Goal: Information Seeking & Learning: Learn about a topic

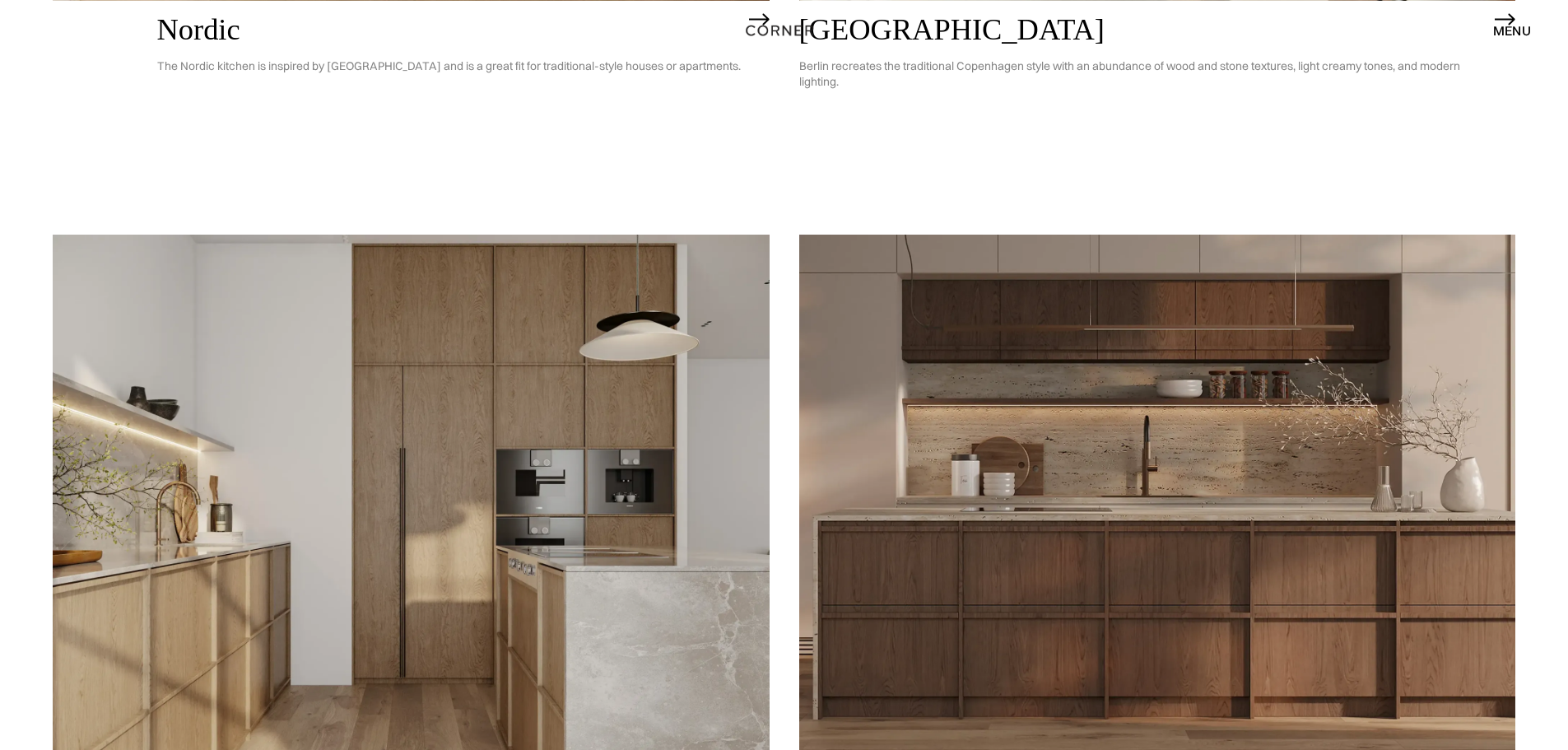
scroll to position [1069, 0]
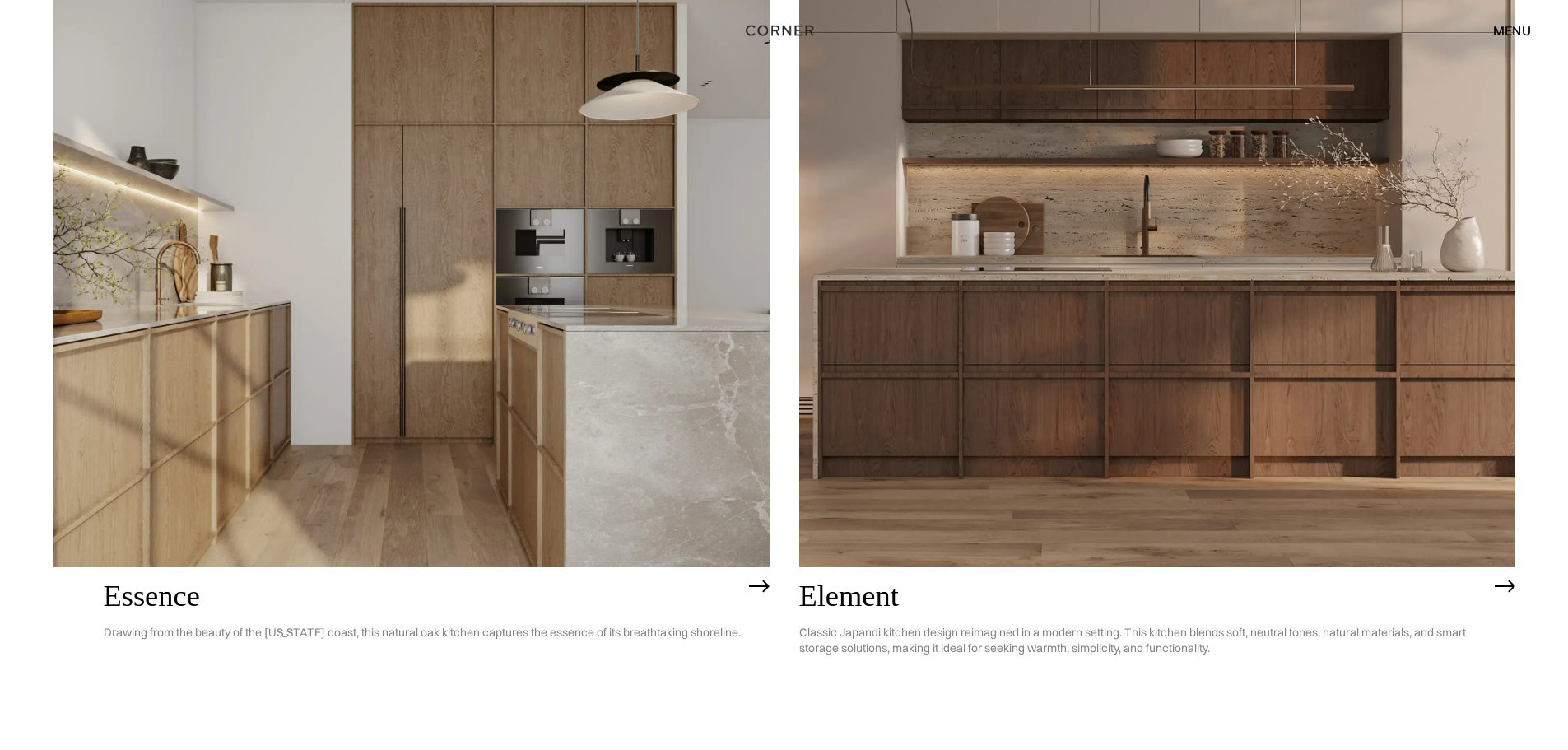
click at [1083, 384] on img at bounding box center [1158, 280] width 717 height 573
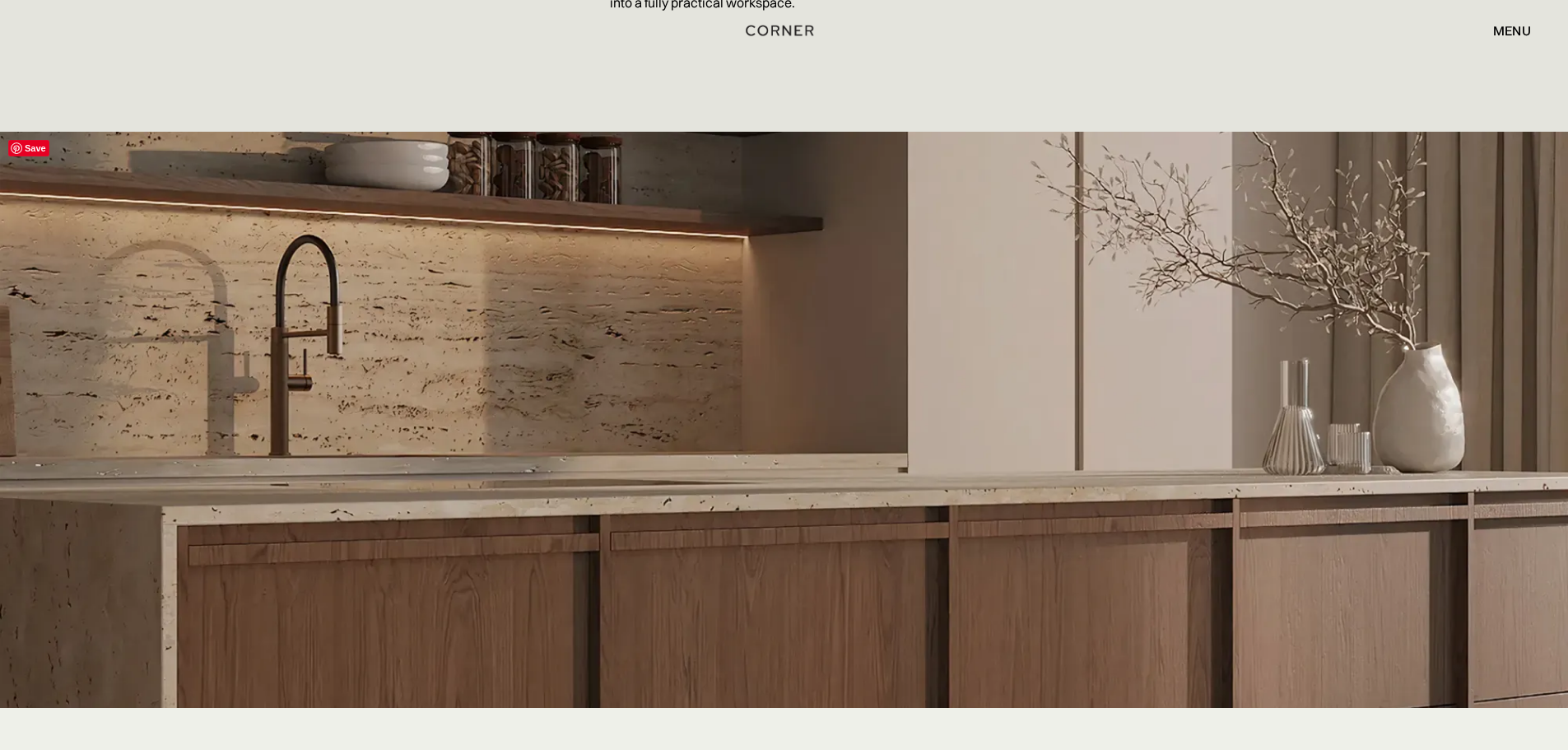
scroll to position [2386, 0]
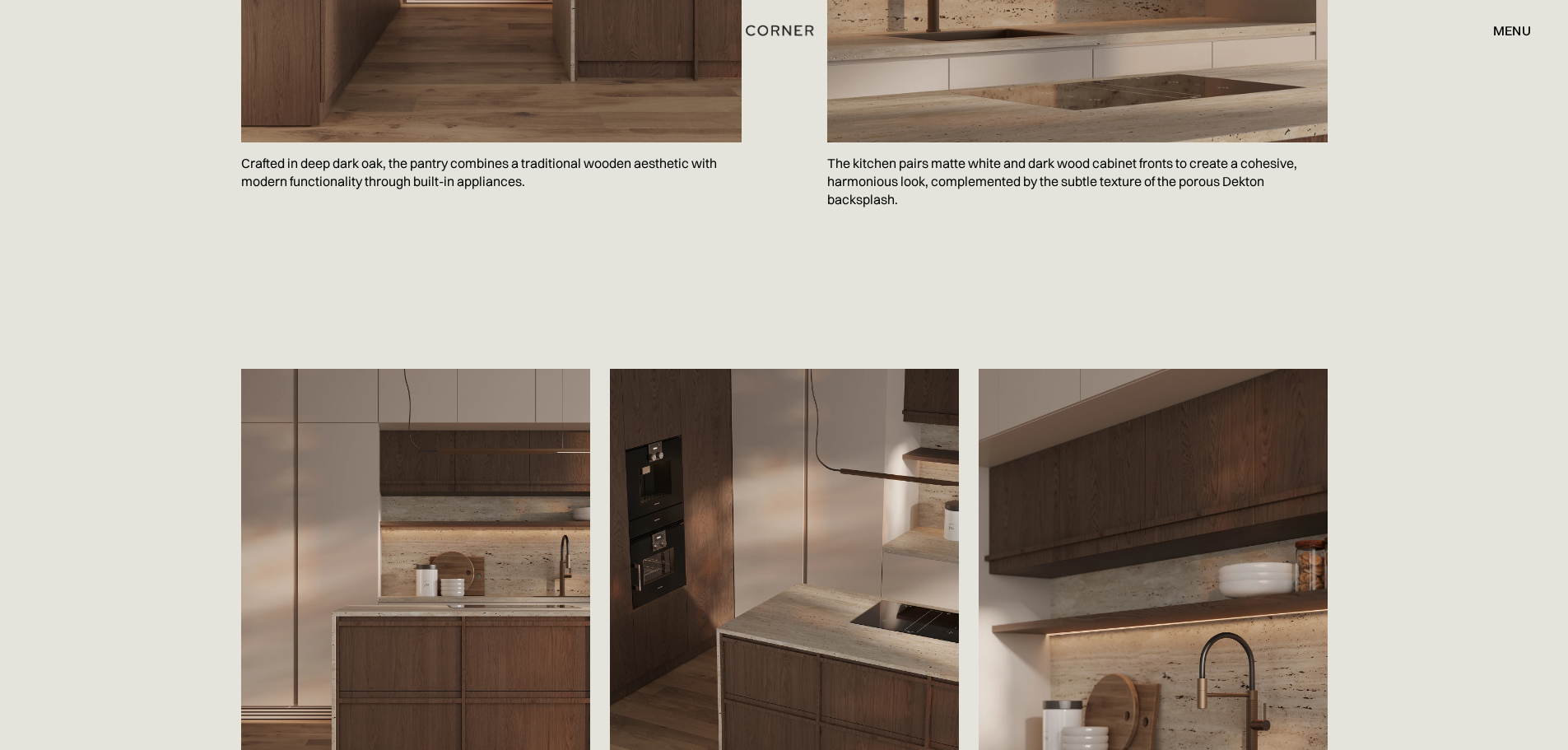
drag, startPoint x: 1523, startPoint y: 31, endPoint x: 1494, endPoint y: 74, distance: 51.9
click at [1523, 31] on div "menu" at bounding box center [1511, 29] width 38 height 13
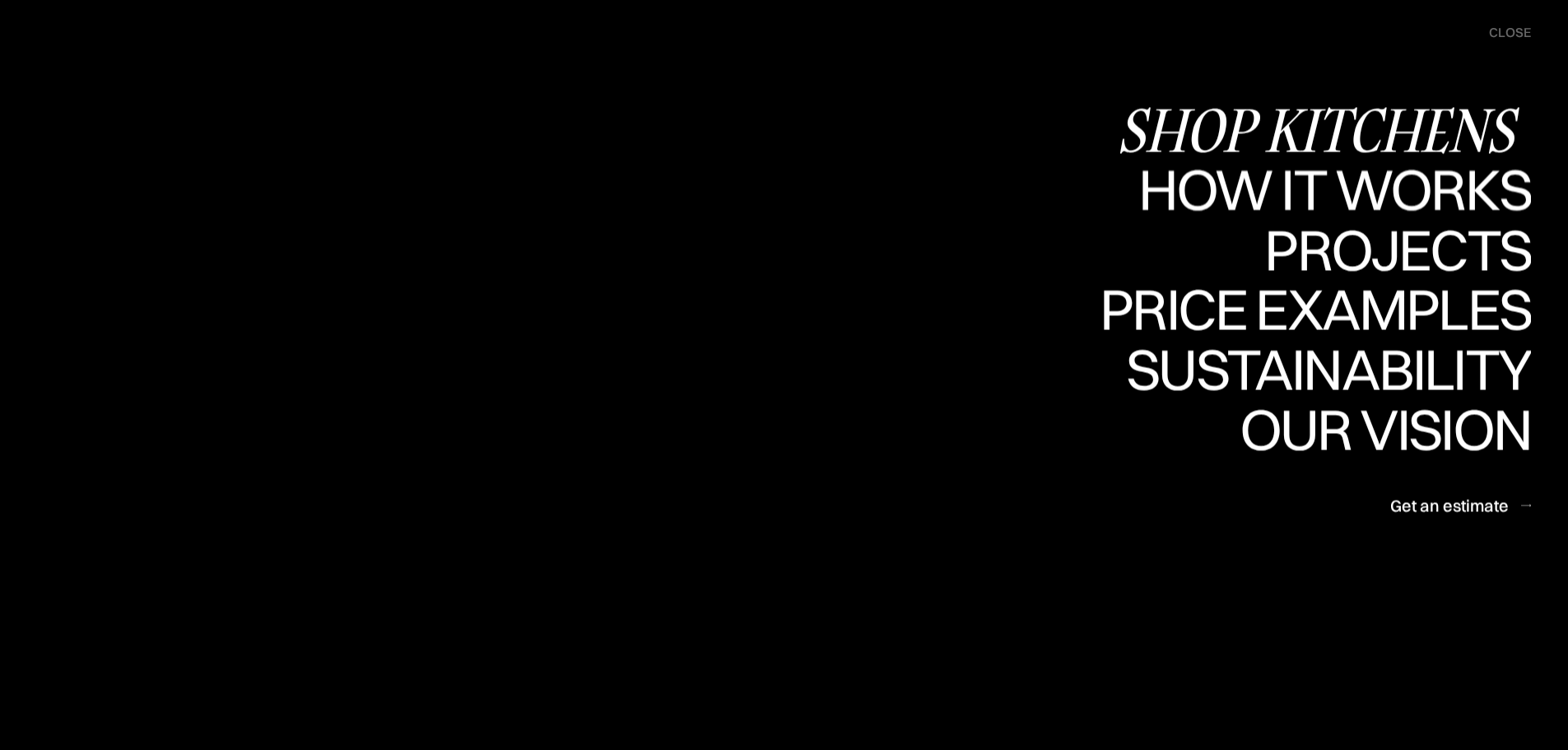
click at [1298, 138] on div "Shop Kitchens" at bounding box center [1323, 129] width 414 height 58
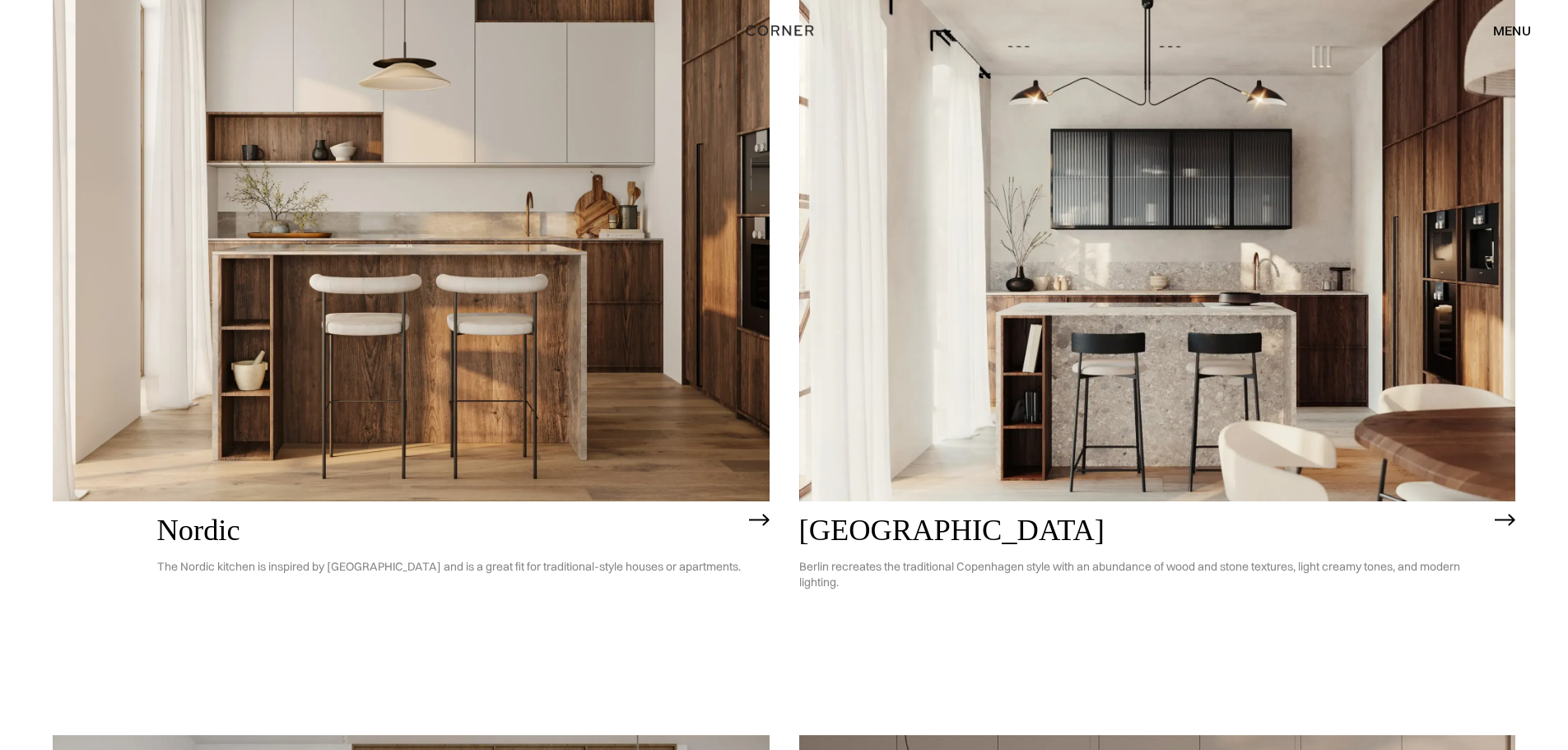
scroll to position [247, 0]
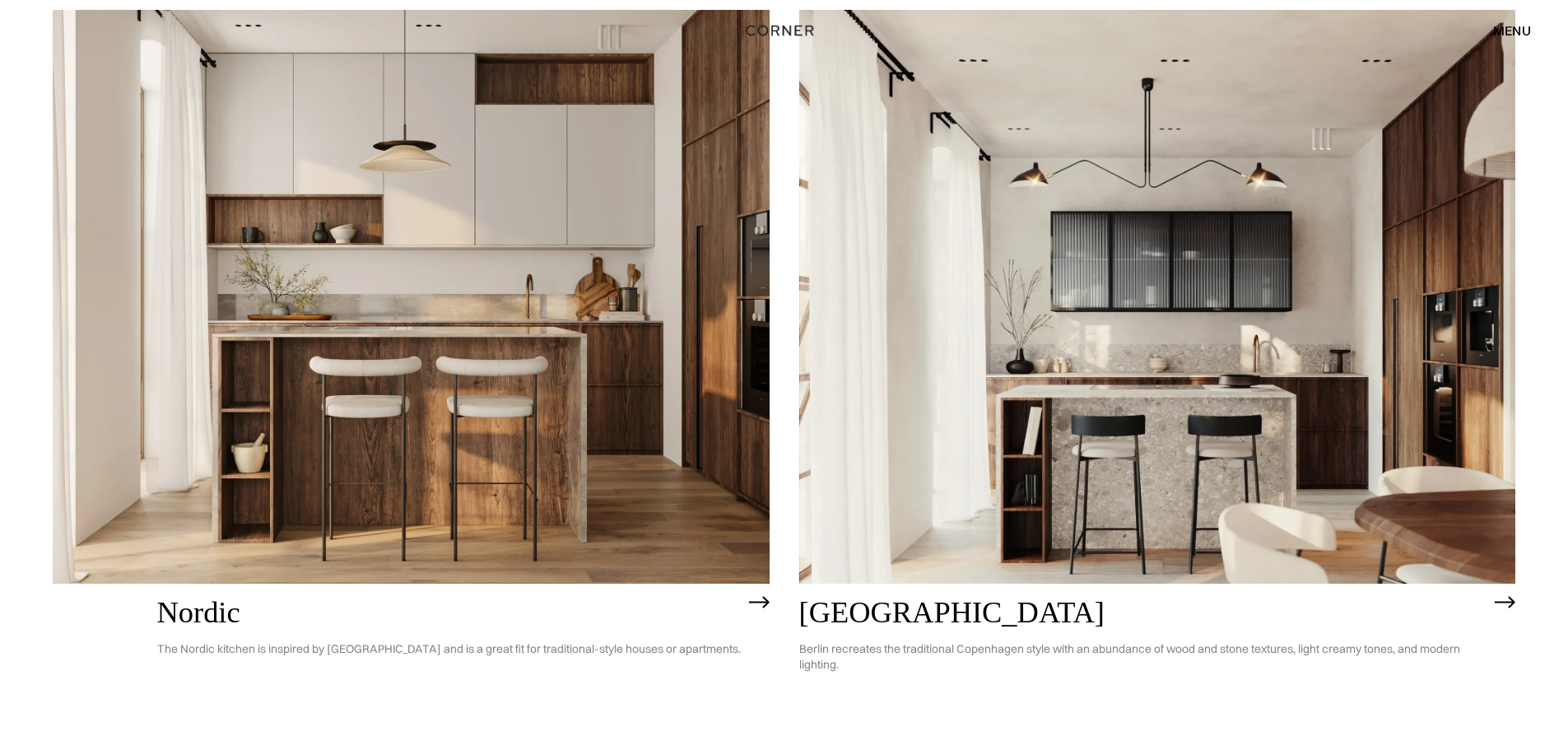
click at [618, 353] on img at bounding box center [411, 296] width 717 height 573
click at [1256, 309] on img at bounding box center [1158, 296] width 717 height 573
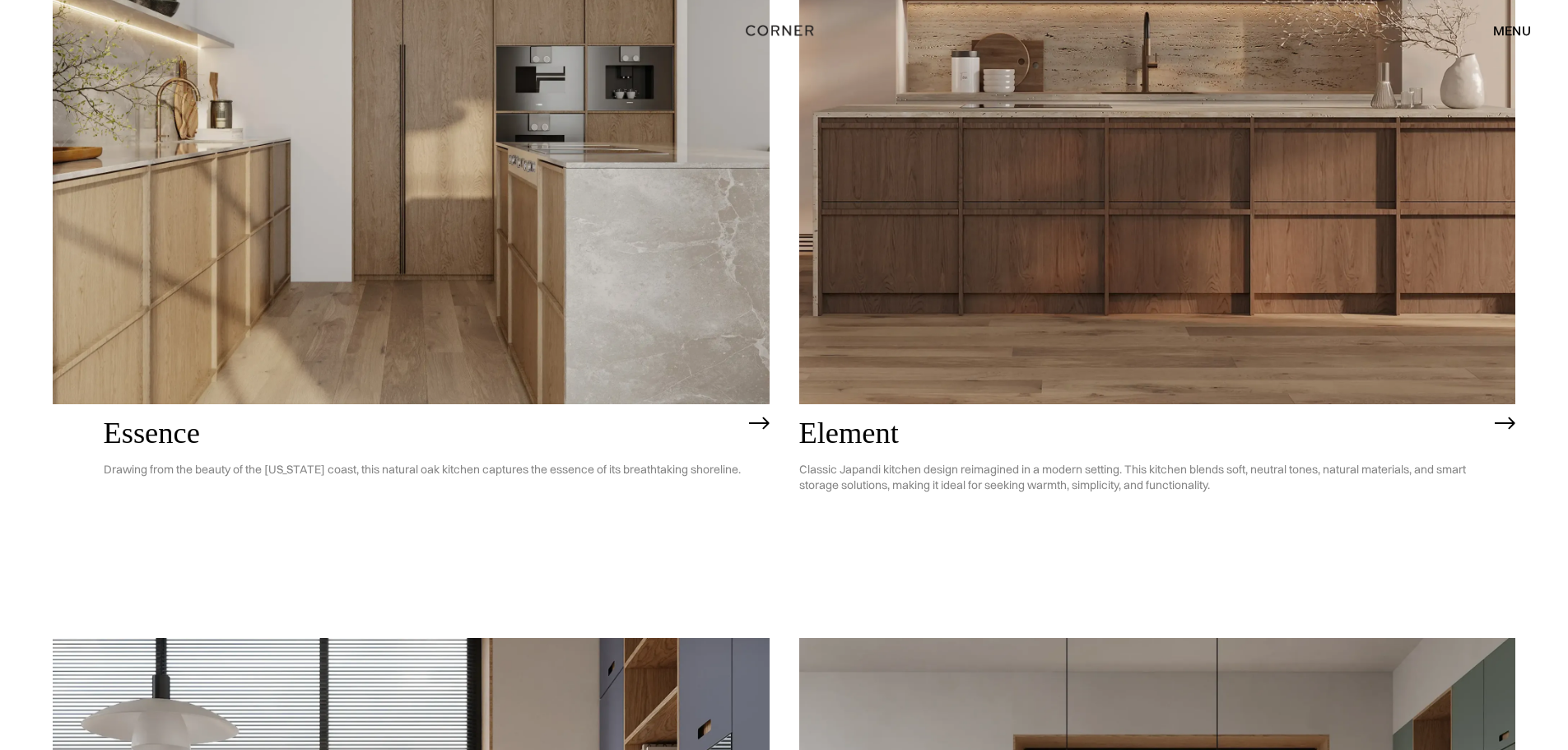
scroll to position [1235, 0]
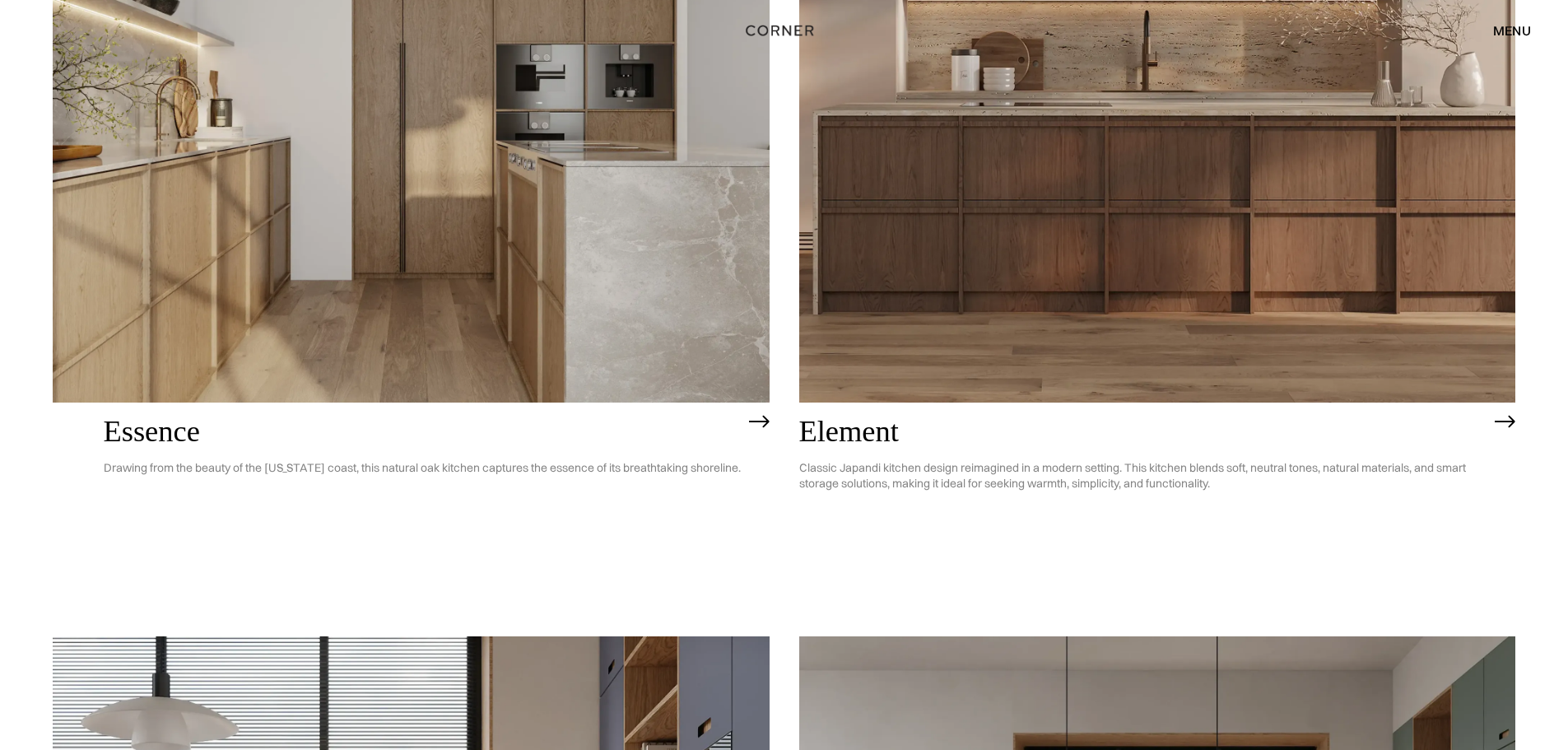
click at [191, 293] on img at bounding box center [411, 116] width 717 height 573
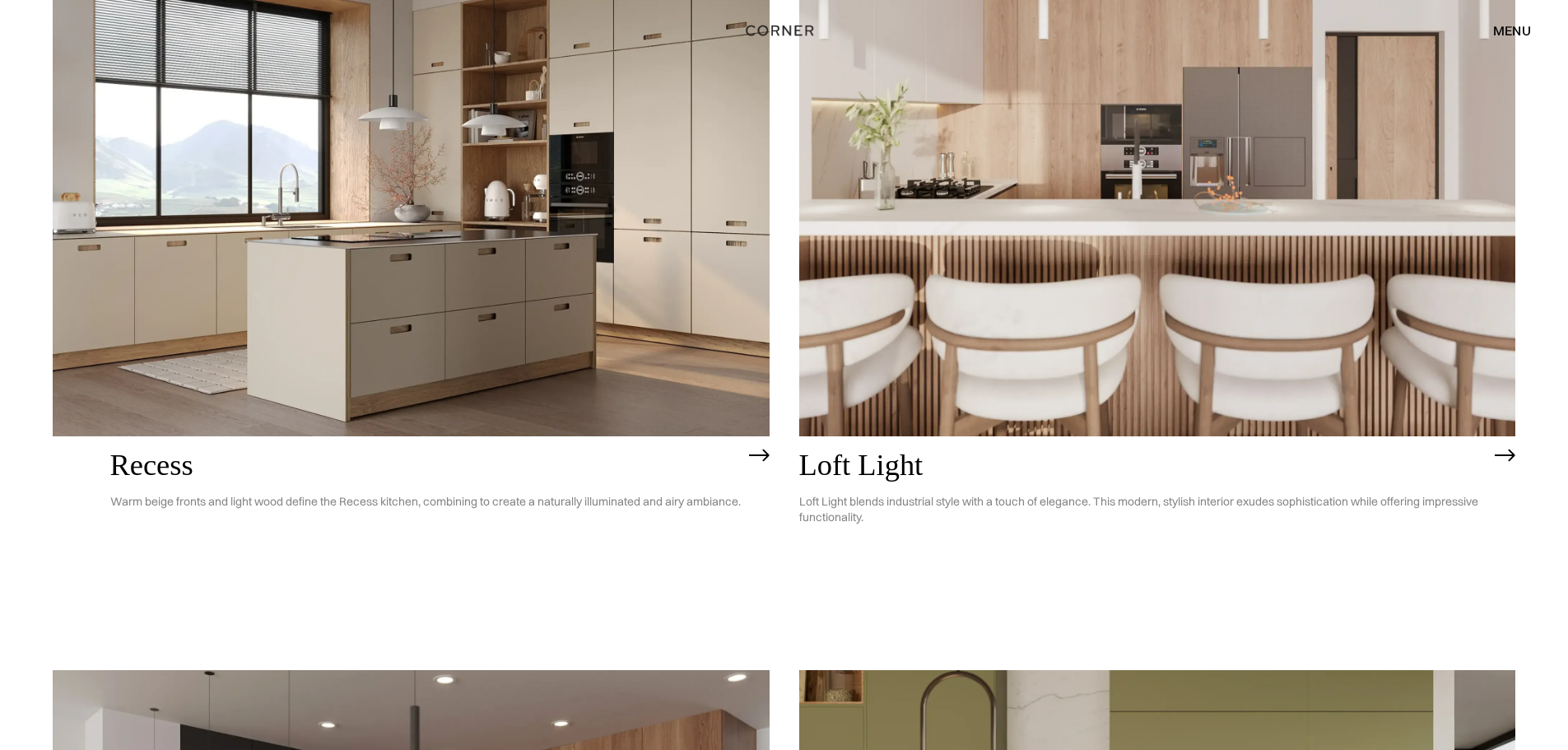
scroll to position [2710, 0]
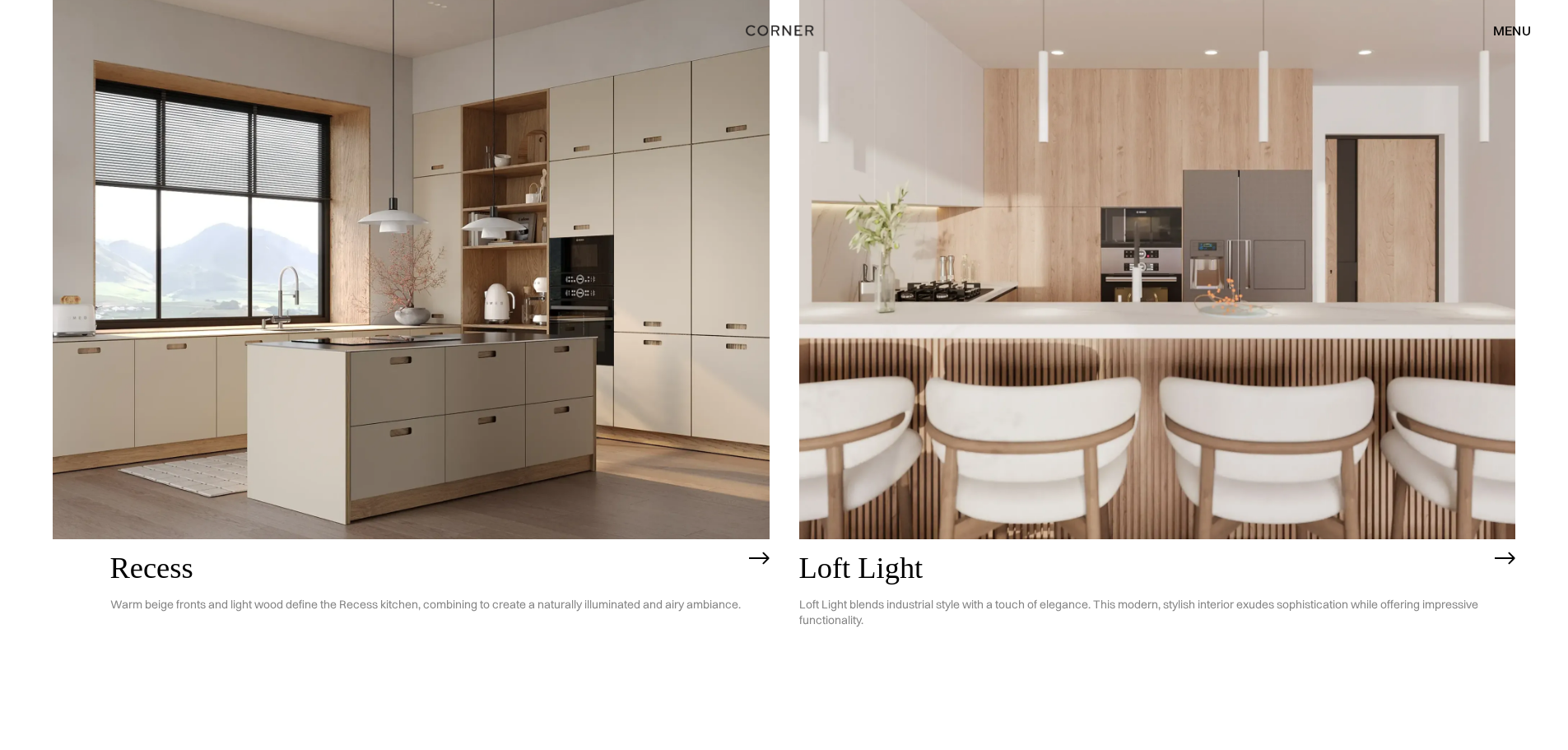
click at [1164, 233] on img at bounding box center [1158, 253] width 717 height 573
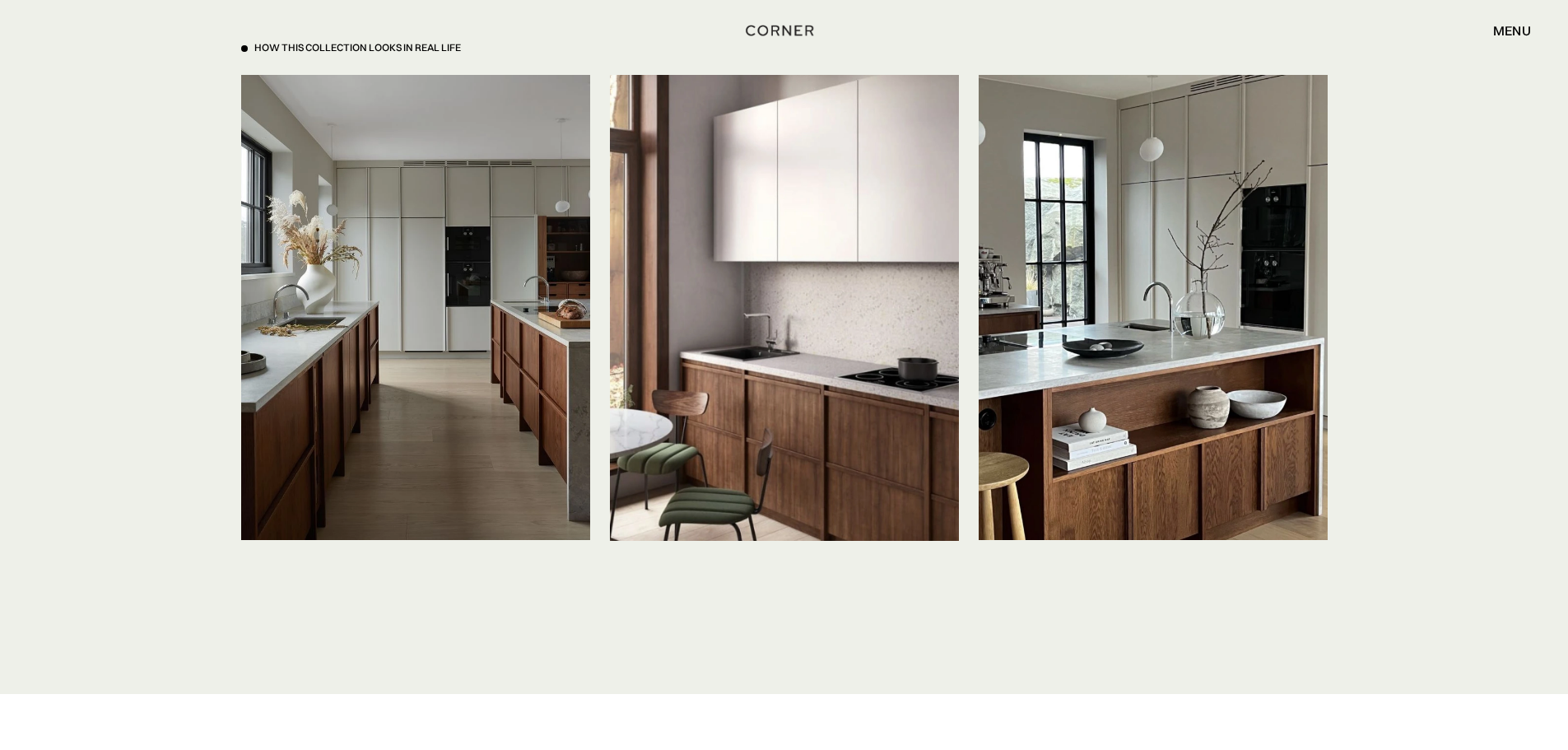
scroll to position [3950, 0]
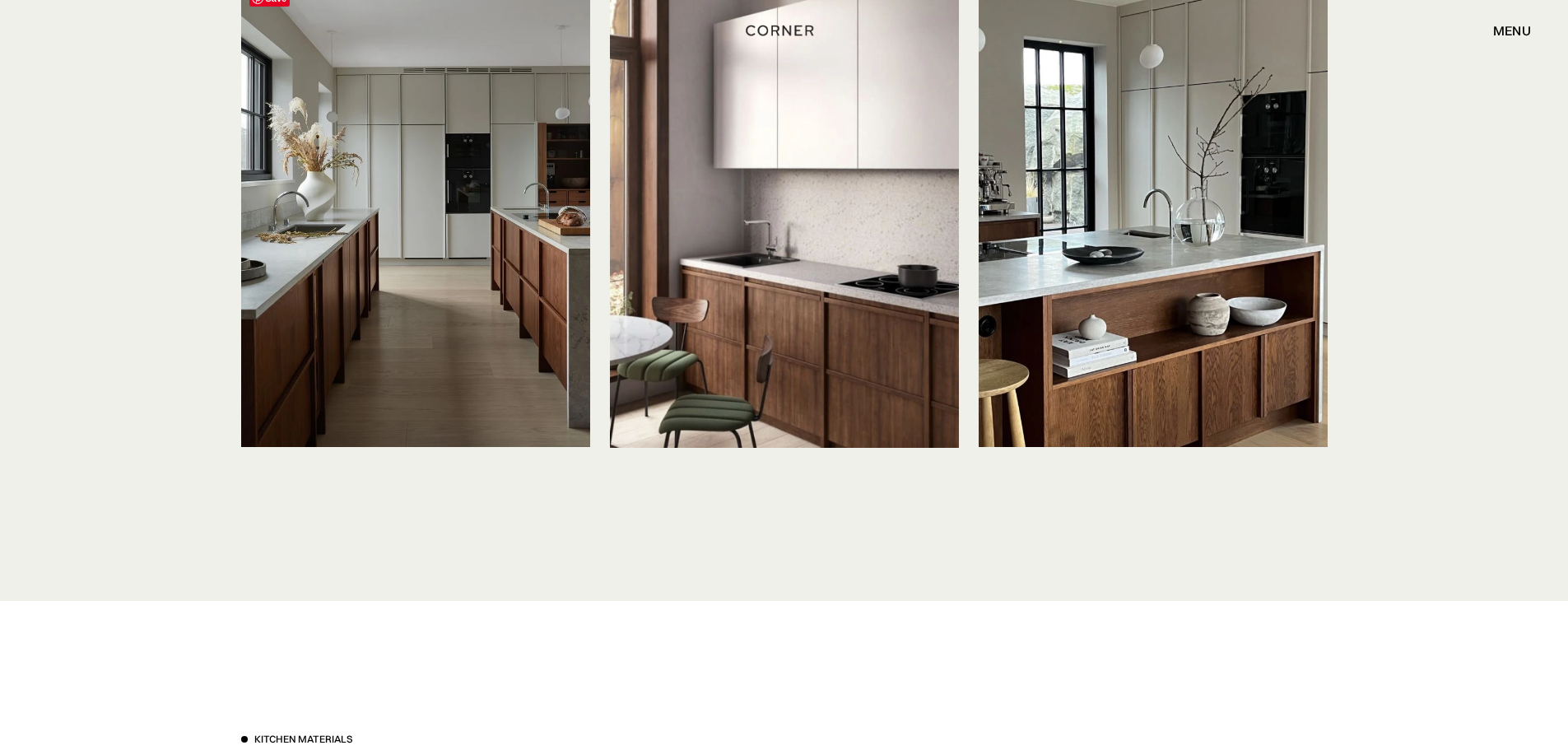
click at [407, 157] on img at bounding box center [415, 214] width 349 height 465
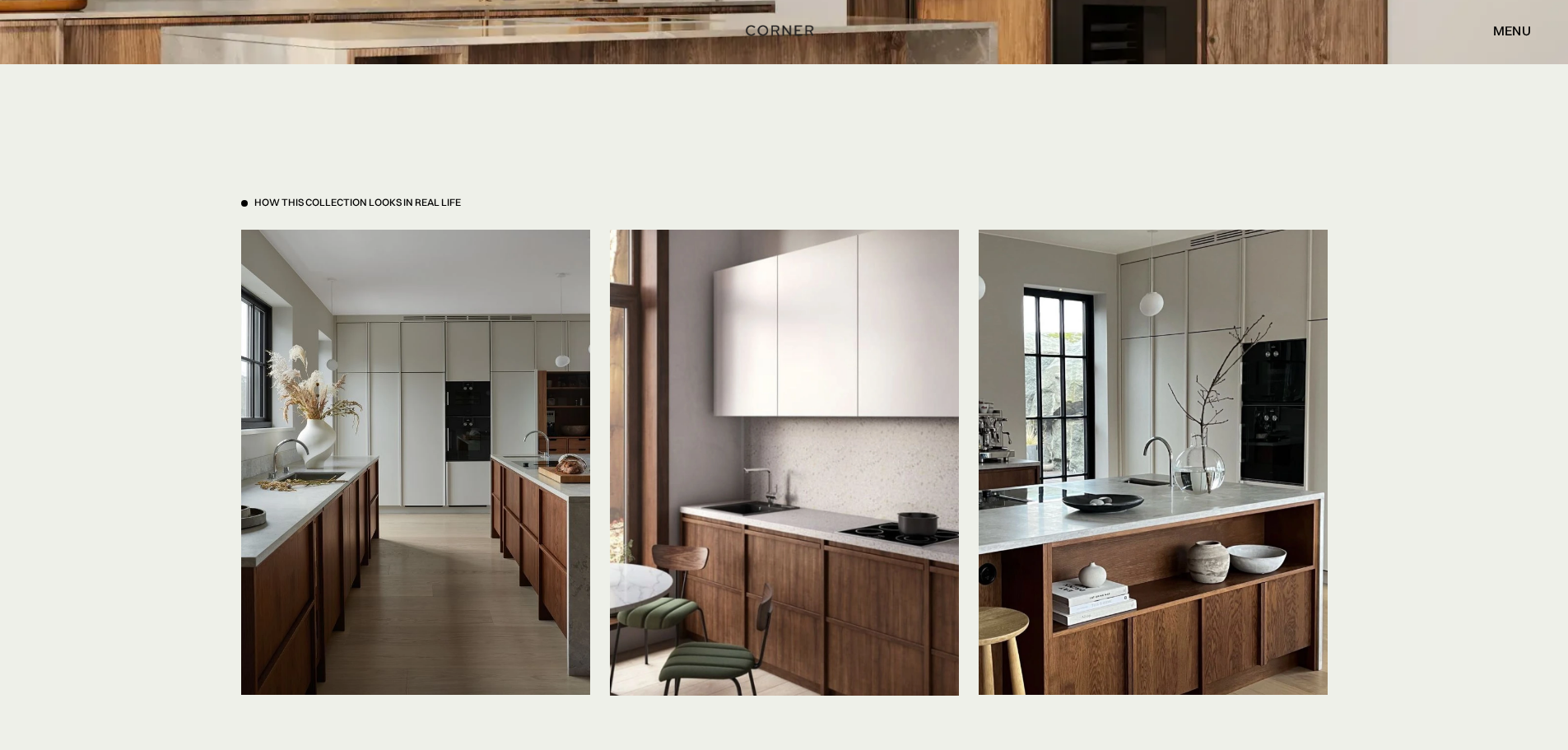
scroll to position [3703, 0]
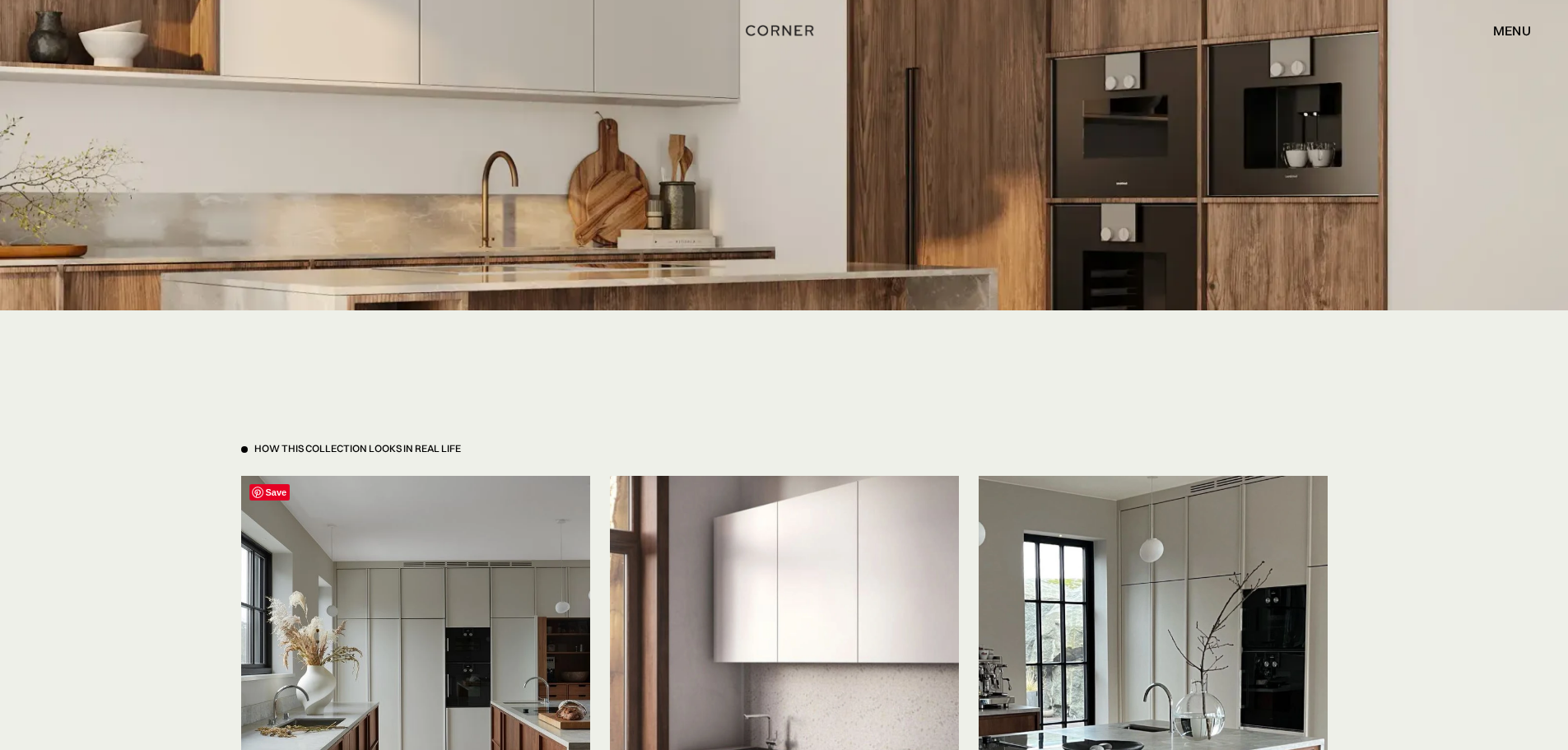
click at [525, 488] on img at bounding box center [415, 708] width 349 height 465
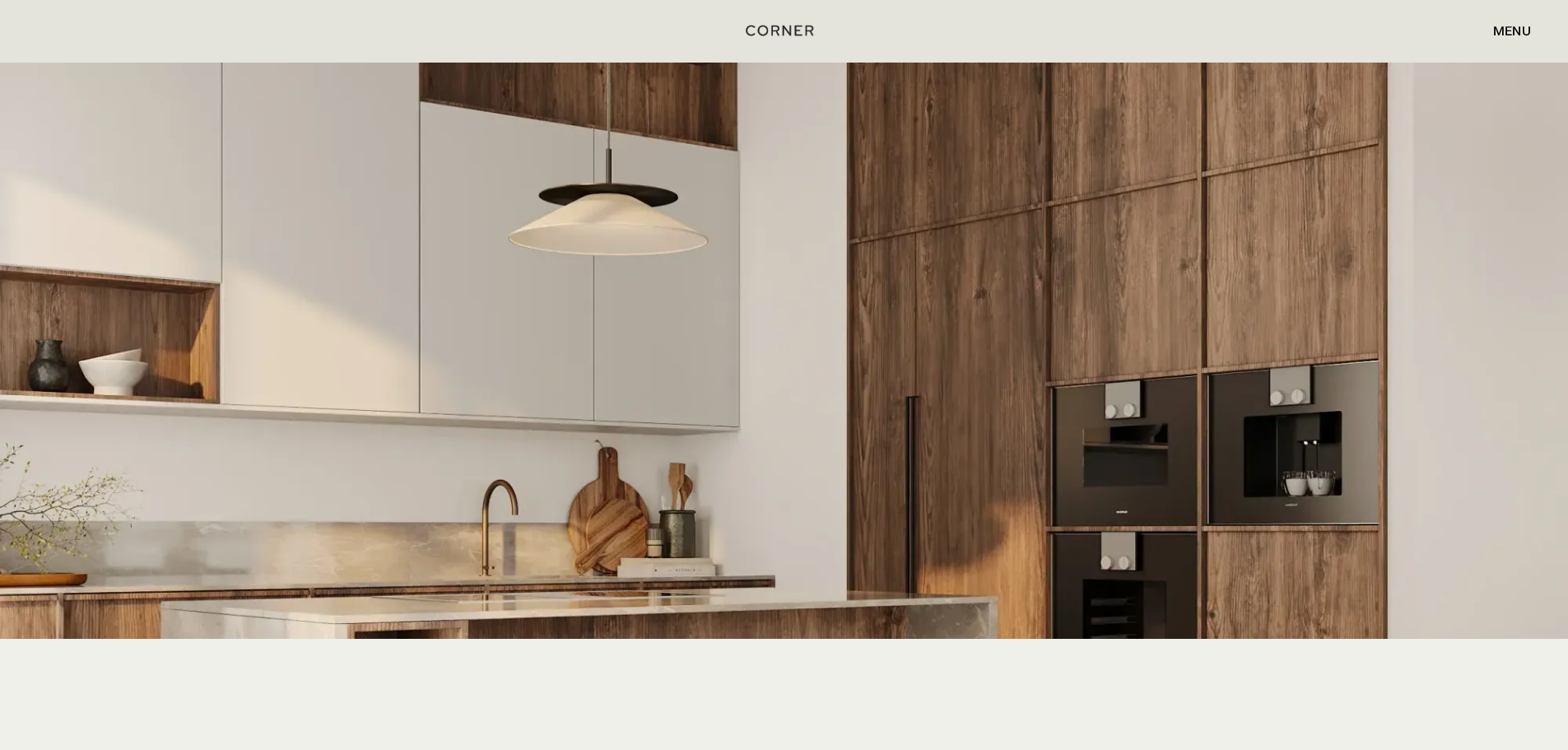
scroll to position [3126, 0]
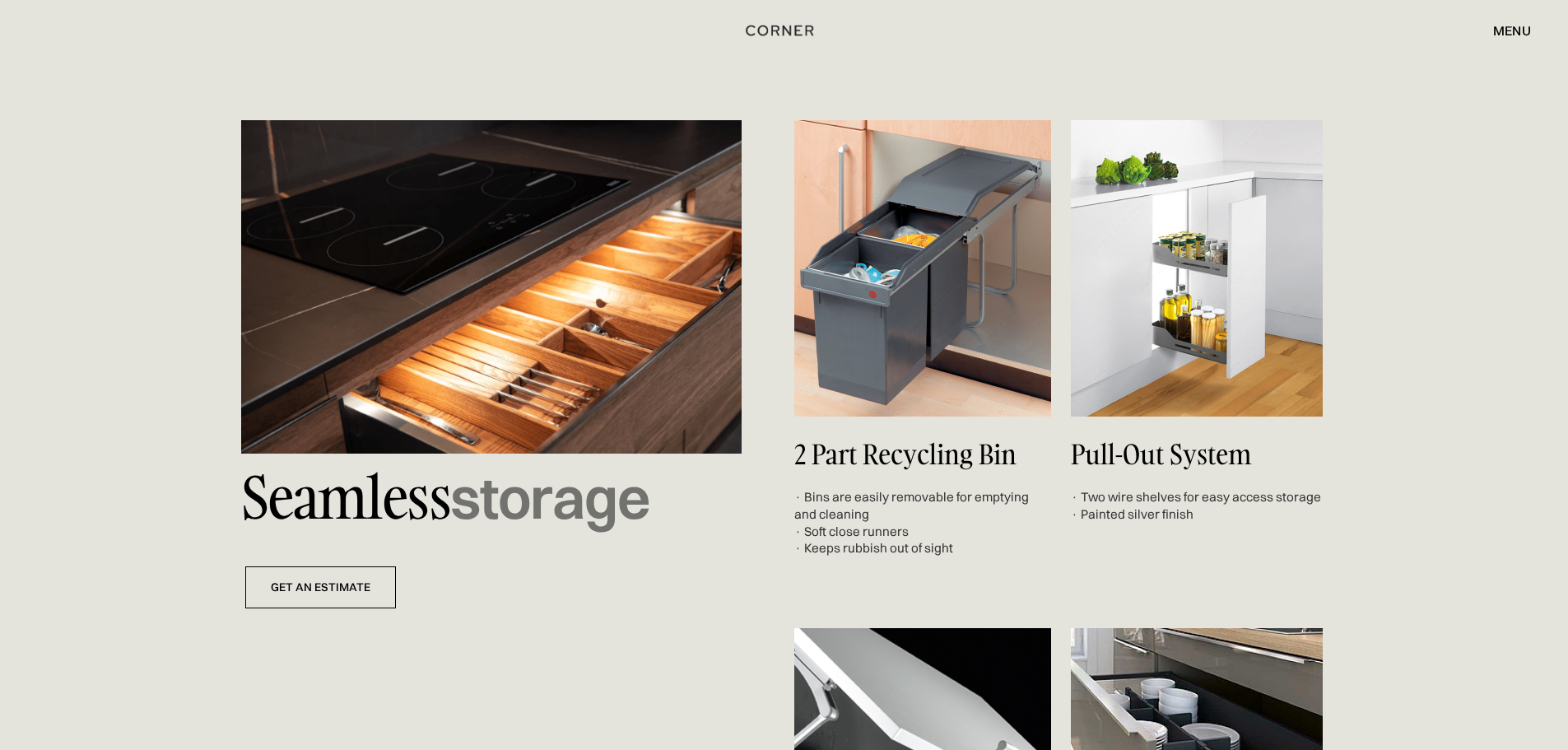
scroll to position [6171, 0]
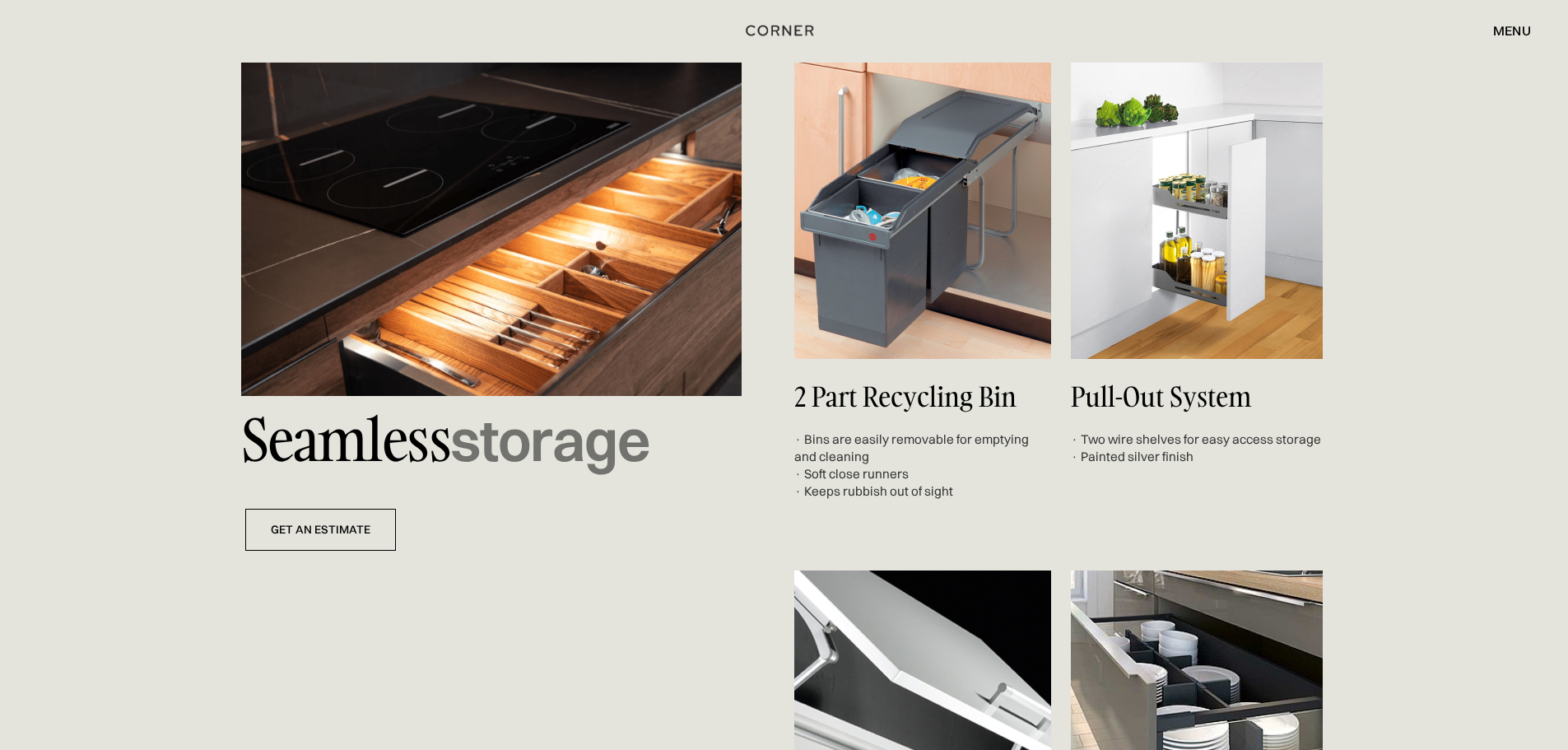
scroll to position [5596, 0]
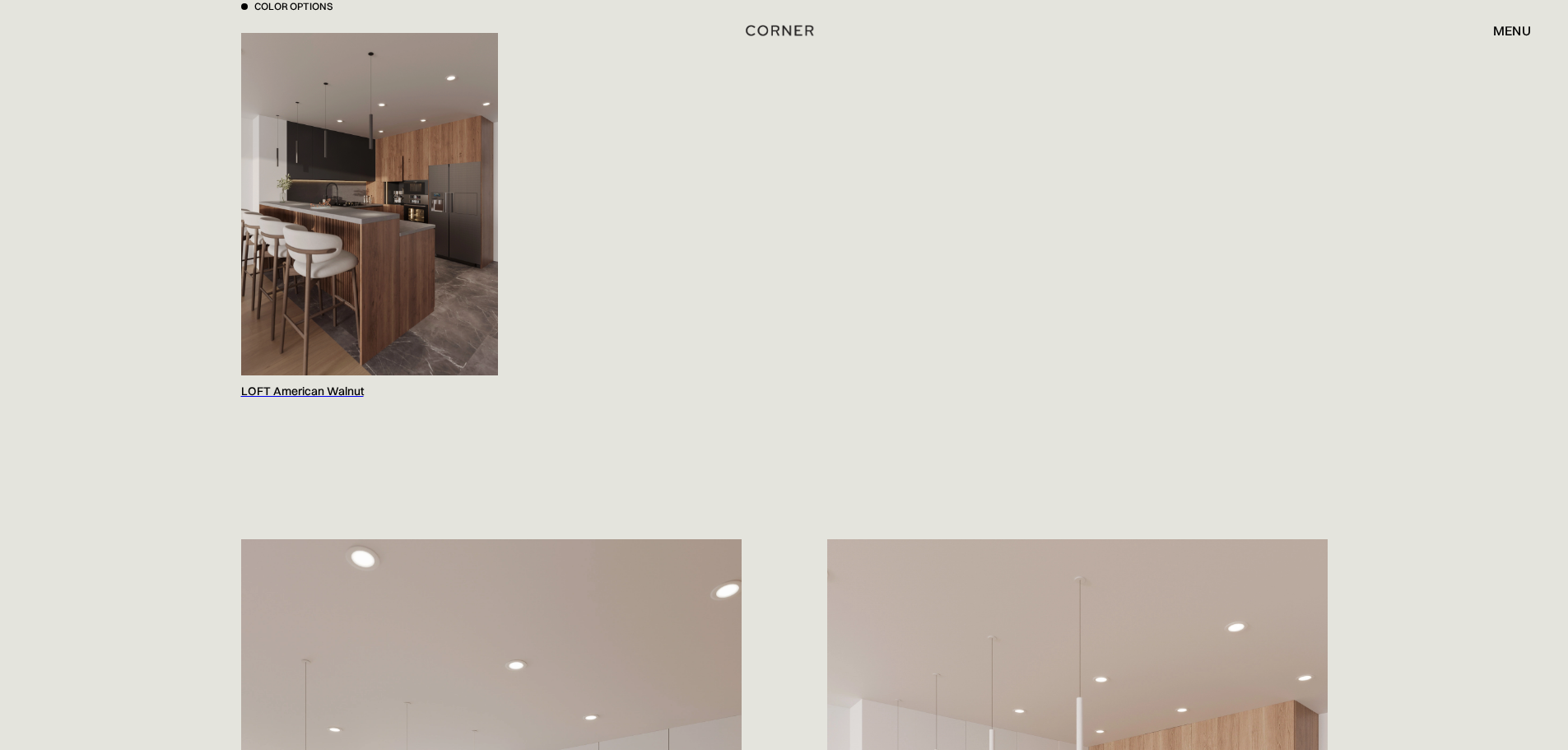
scroll to position [1810, 0]
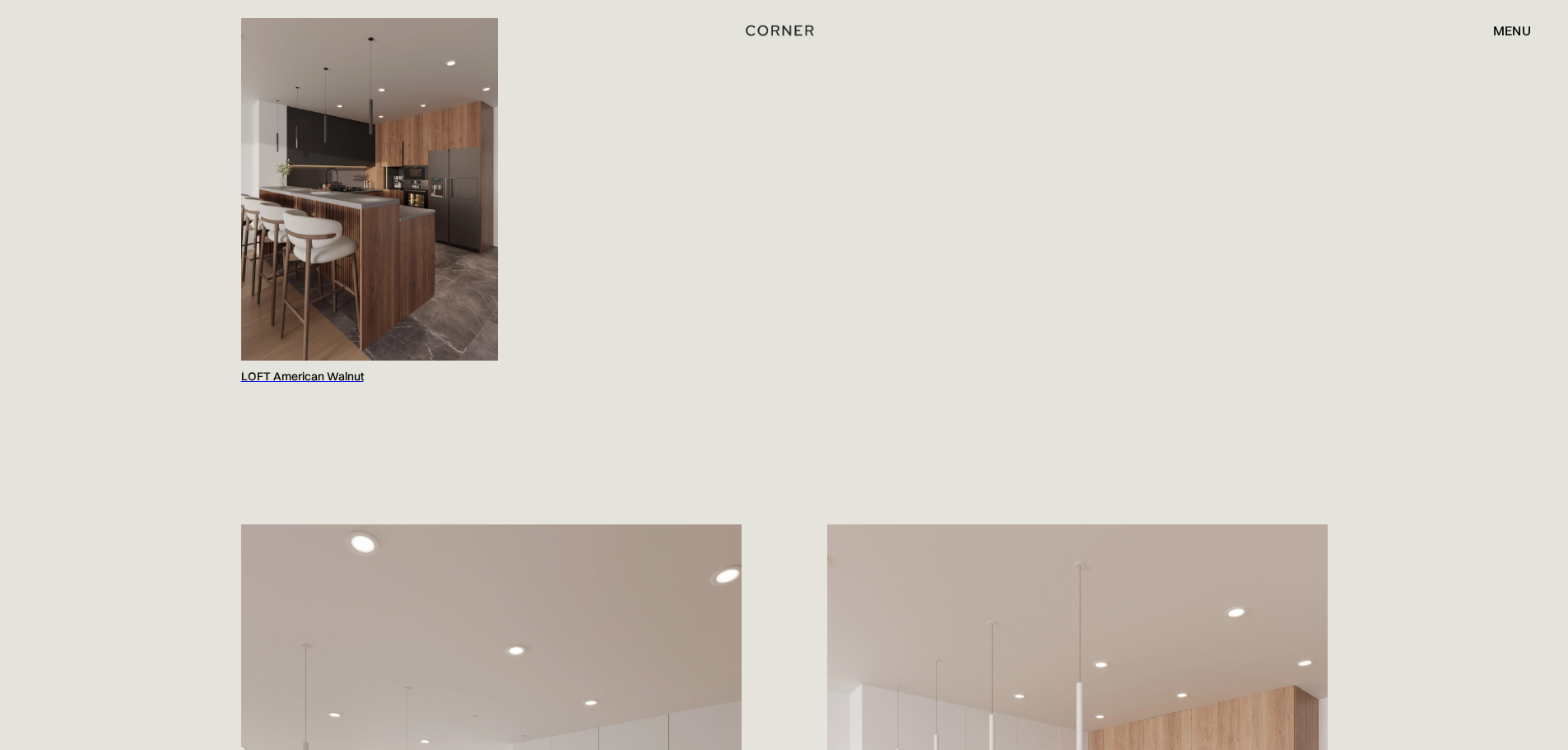
click at [359, 300] on img at bounding box center [369, 189] width 257 height 343
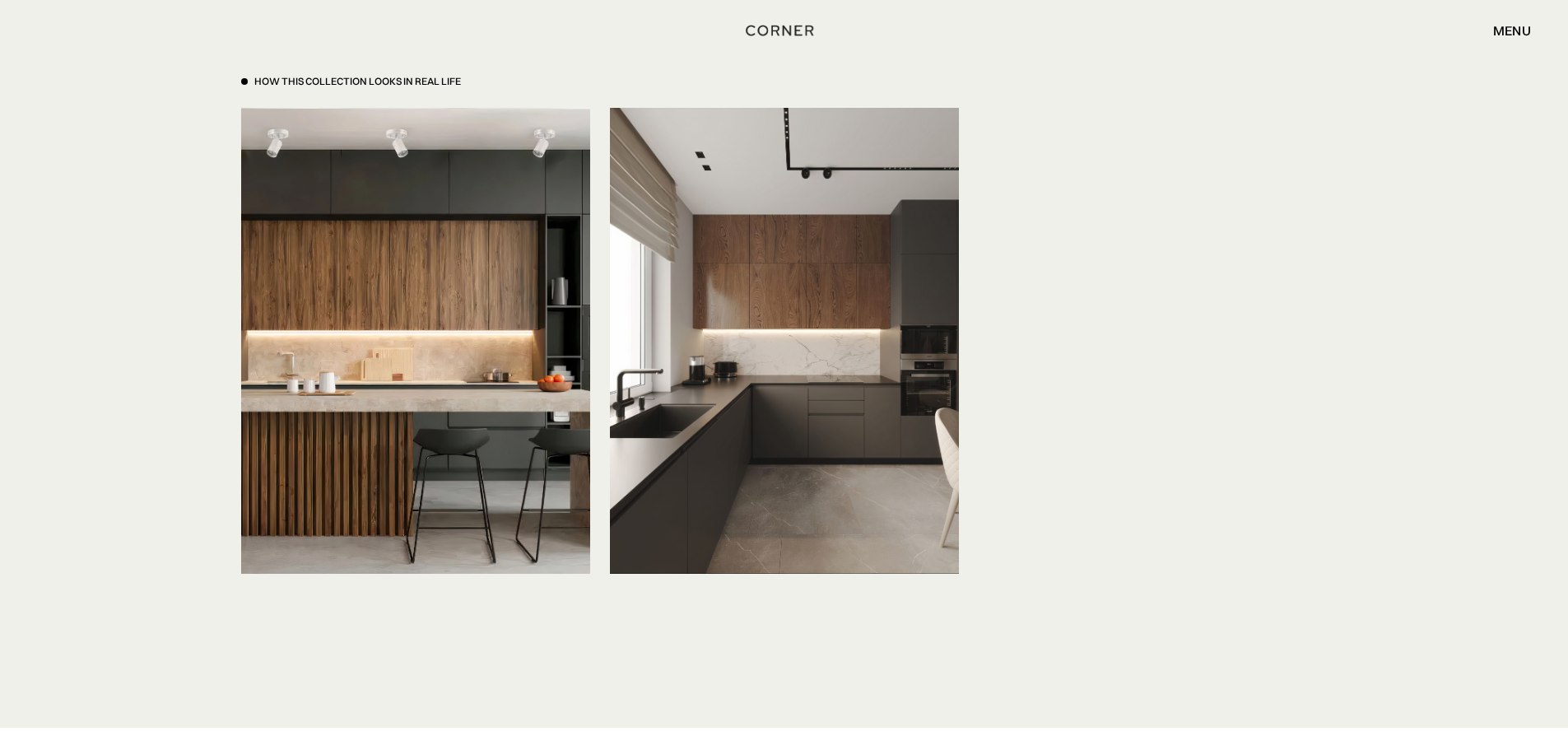
scroll to position [5596, 0]
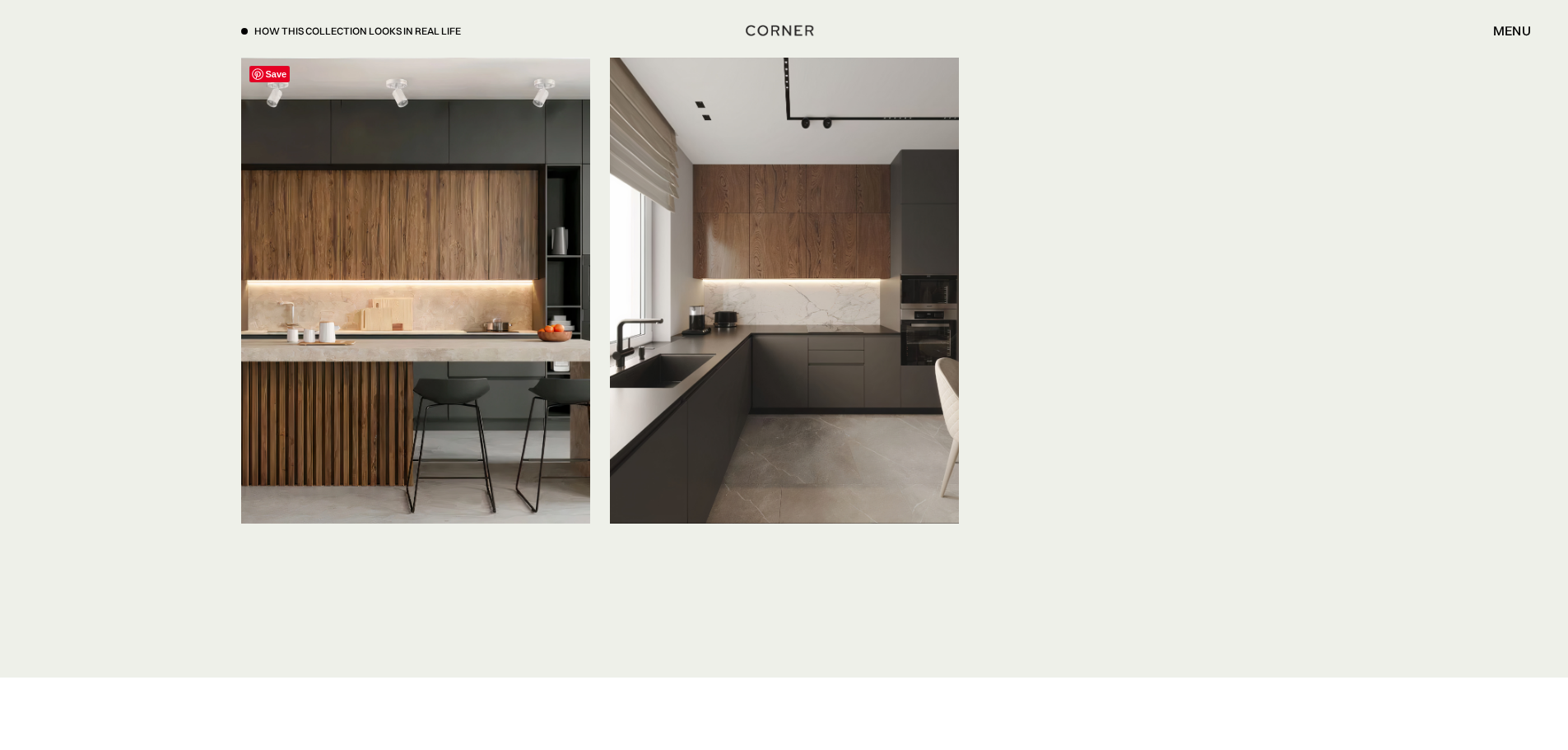
click at [642, 302] on img at bounding box center [784, 290] width 349 height 465
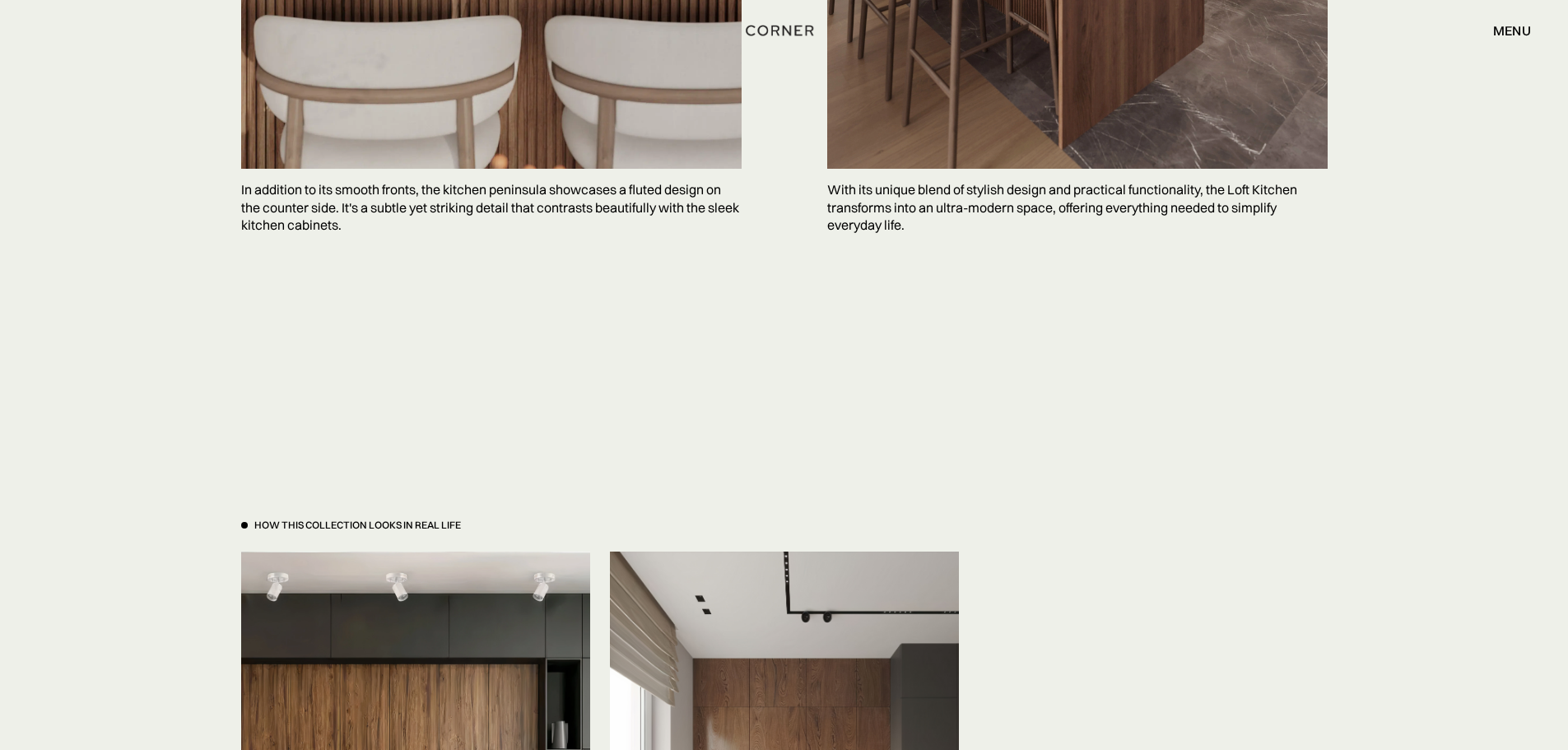
scroll to position [4608, 0]
